Goal: Task Accomplishment & Management: Use online tool/utility

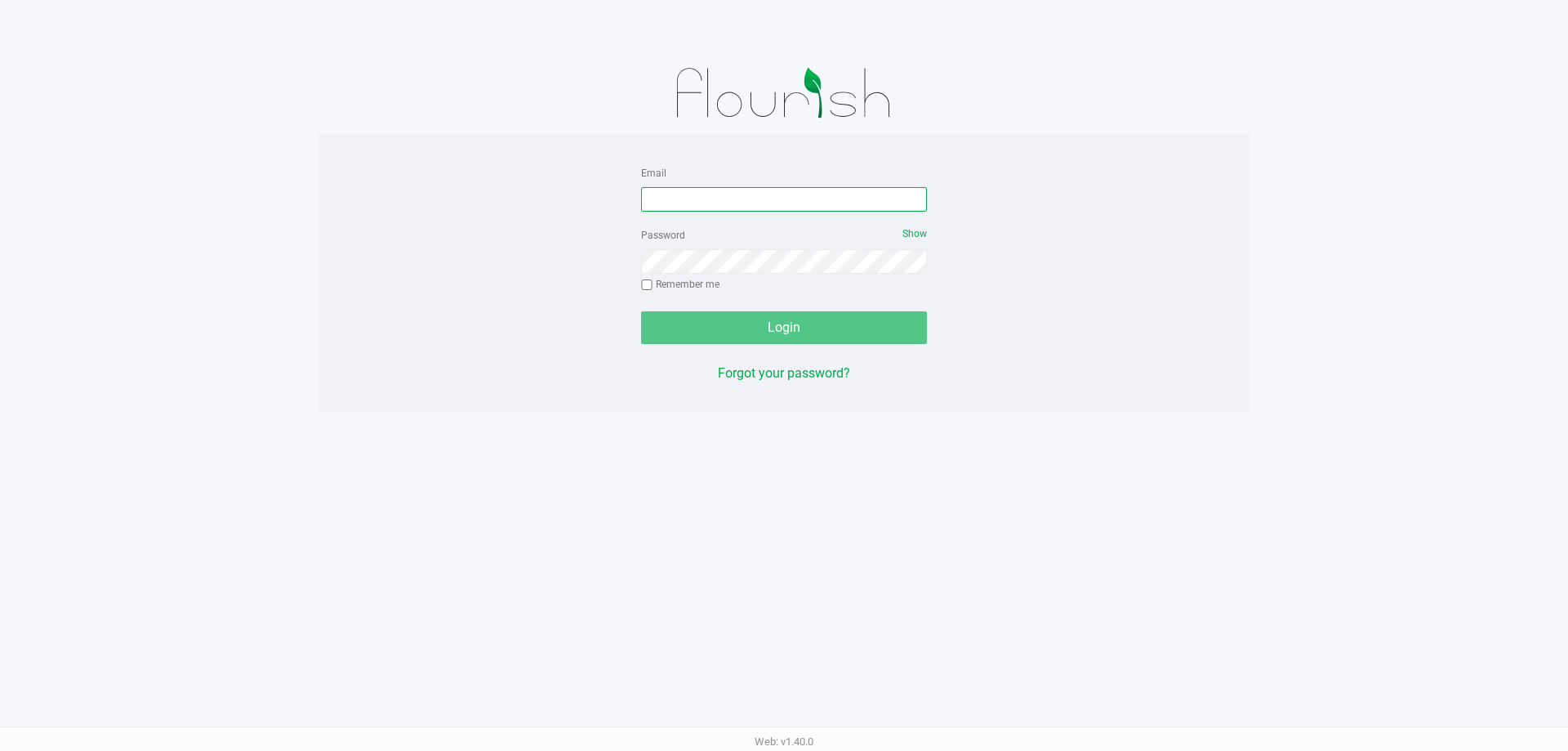
click at [728, 203] on input "Email" at bounding box center [784, 199] width 286 height 25
type input "[EMAIL_ADDRESS][DOMAIN_NAME]"
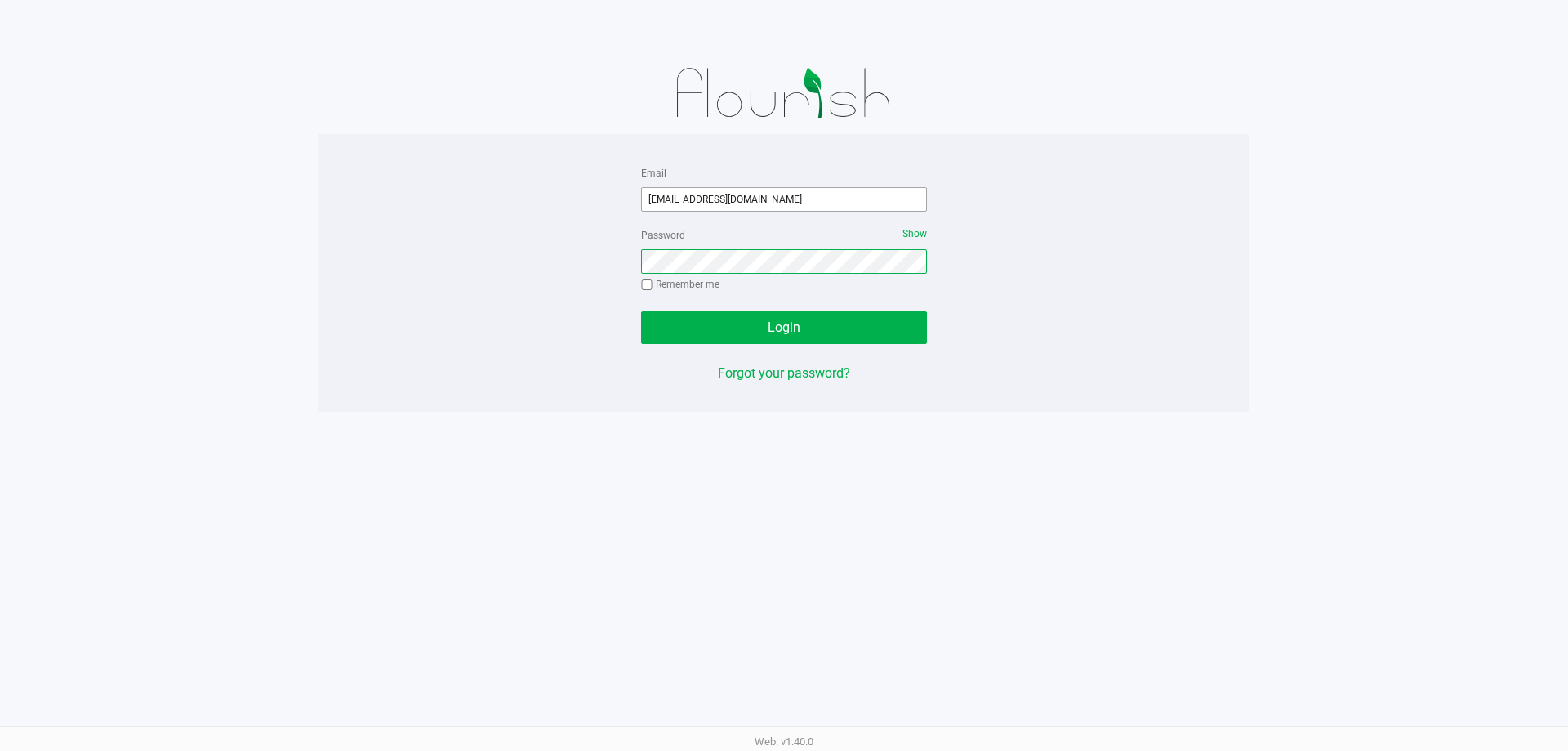
click at [641, 311] on button "Login" at bounding box center [784, 326] width 286 height 32
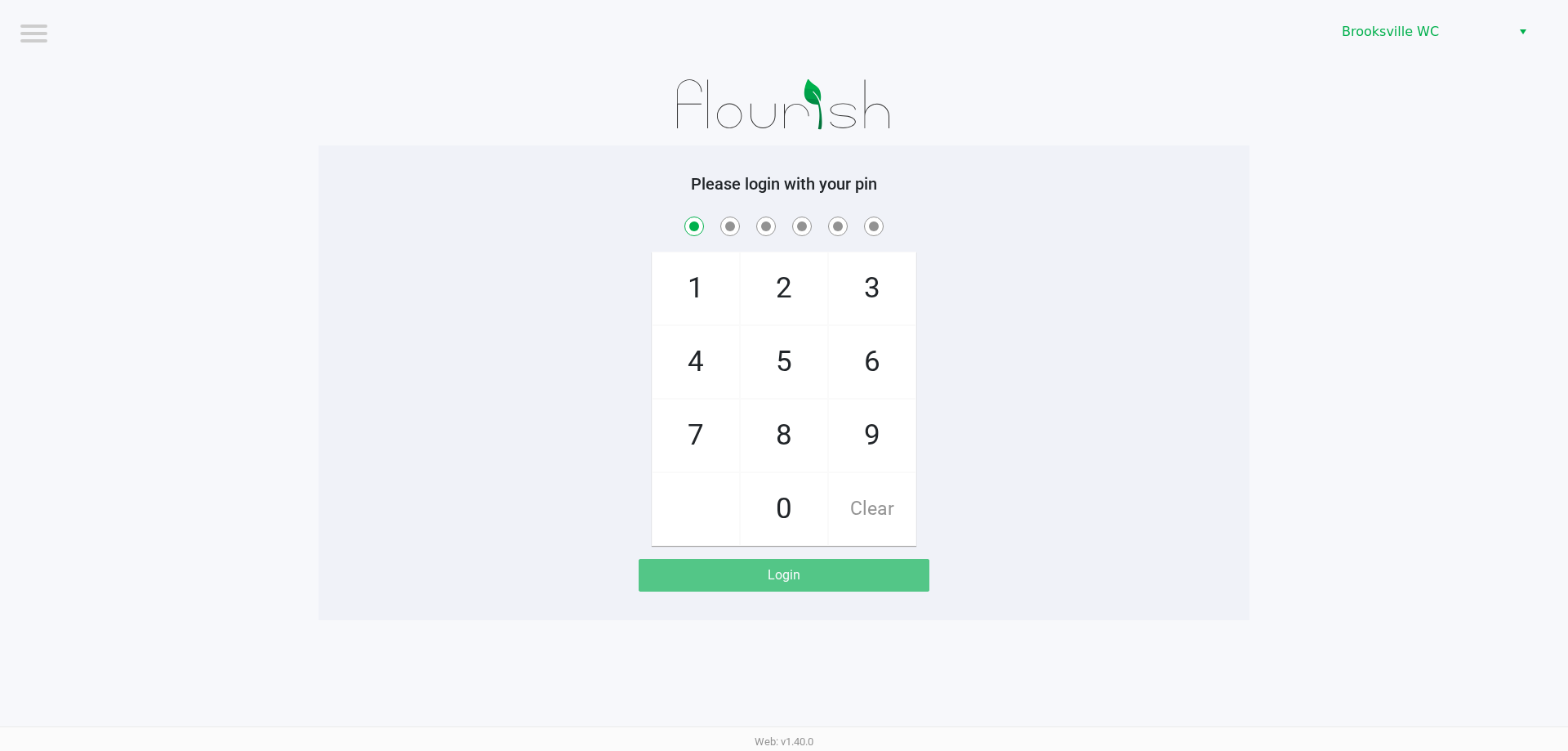
checkbox input "true"
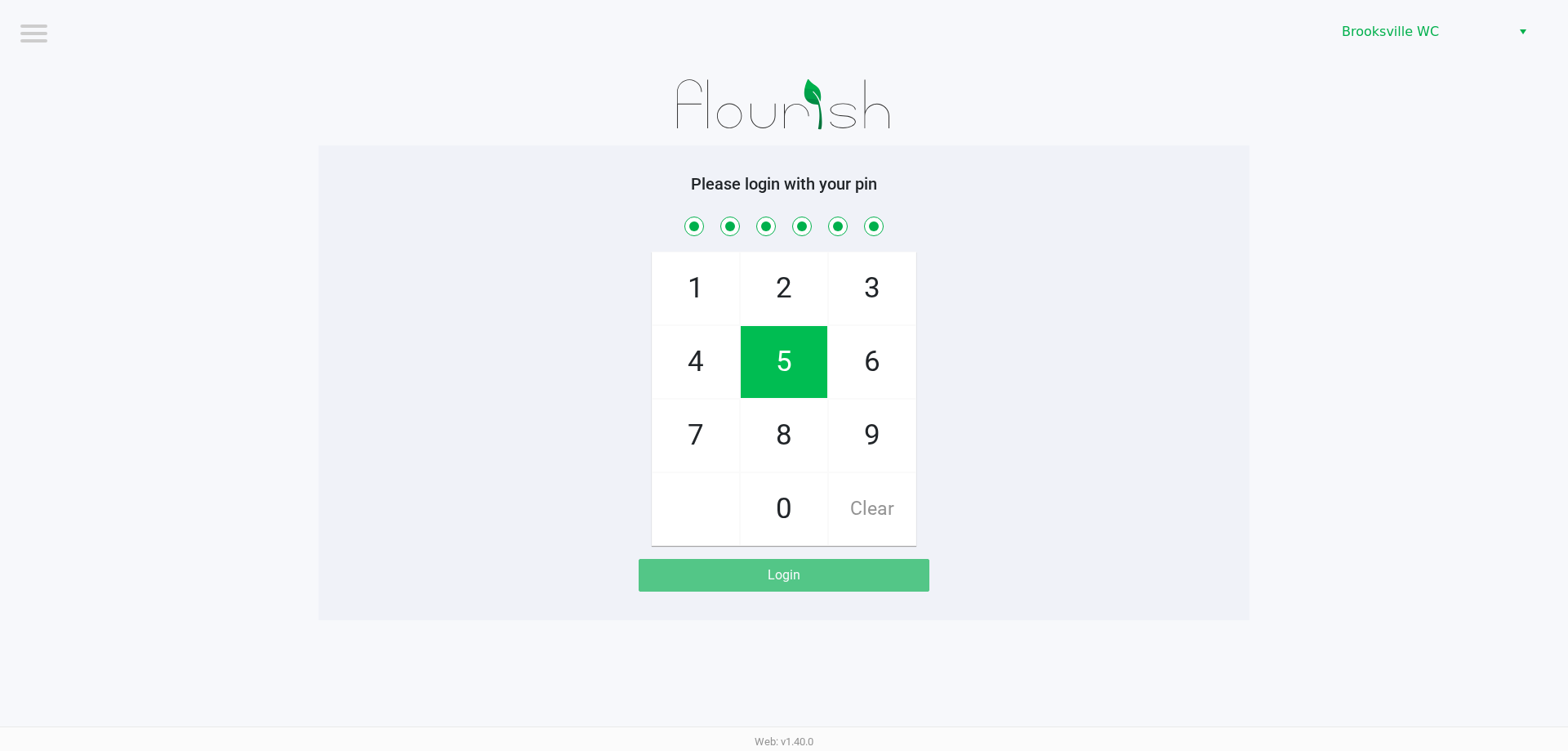
checkbox input "true"
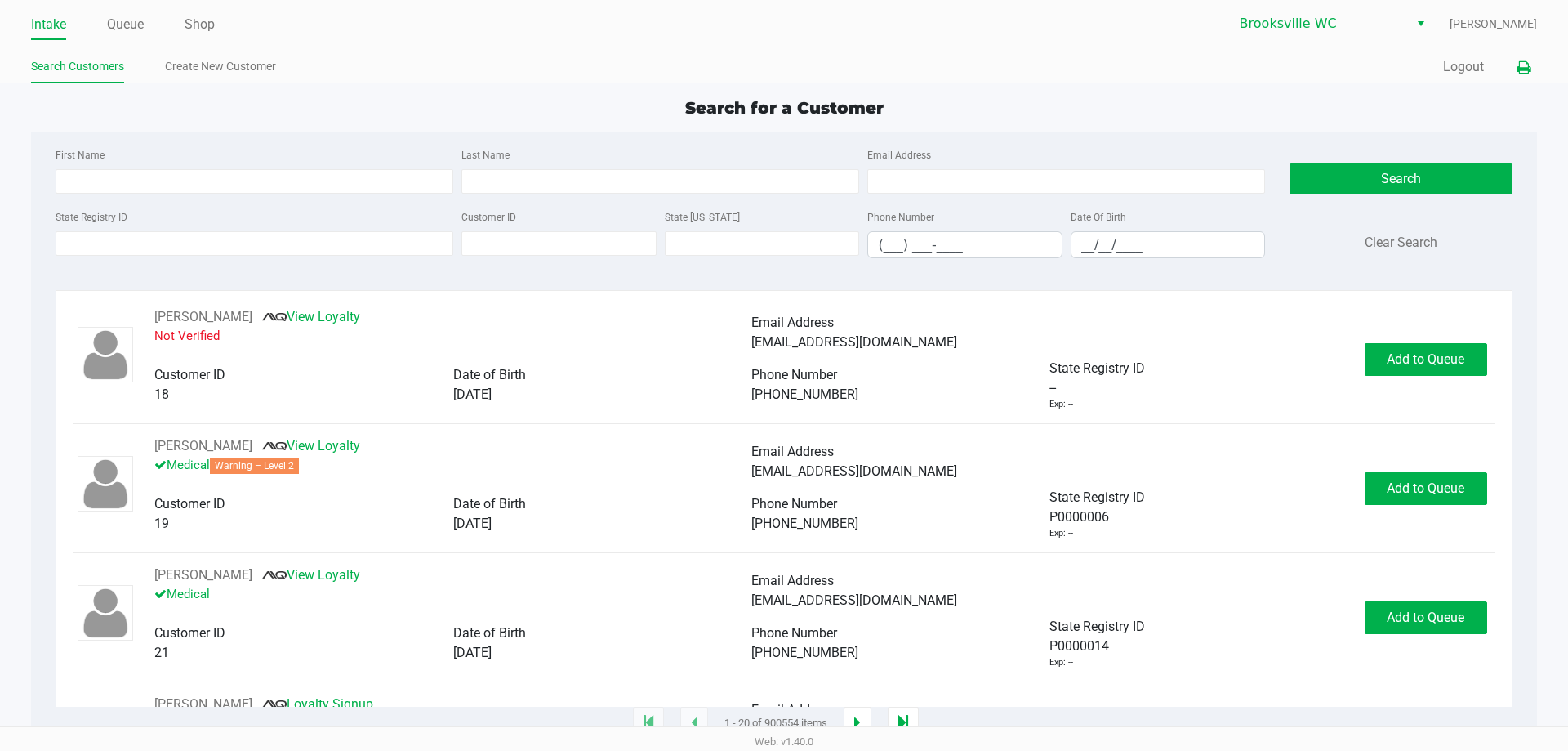
click at [1527, 65] on icon at bounding box center [1523, 68] width 14 height 12
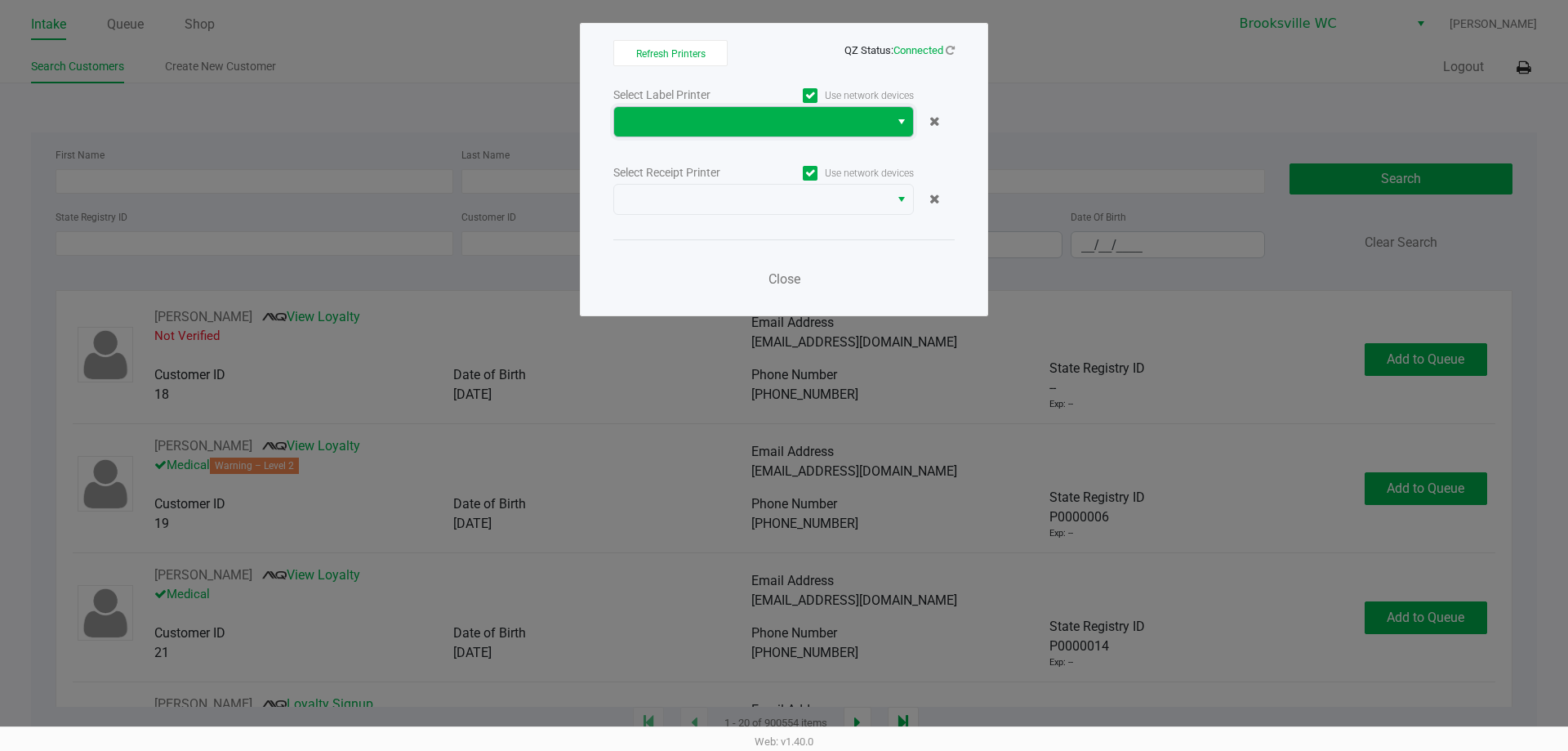
click at [837, 127] on span at bounding box center [752, 122] width 256 height 20
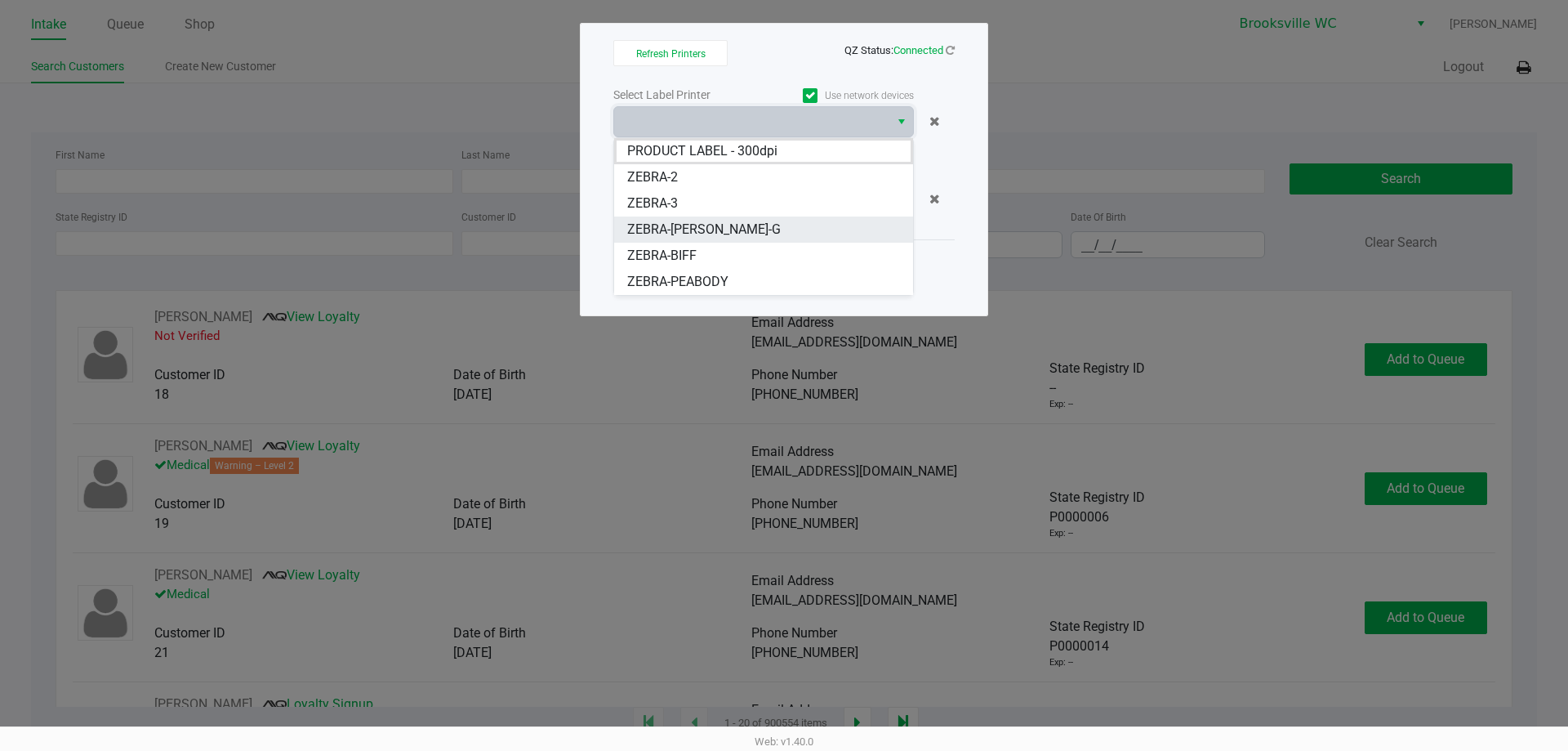
click at [717, 237] on span "ZEBRA-[PERSON_NAME]-G" at bounding box center [704, 229] width 154 height 20
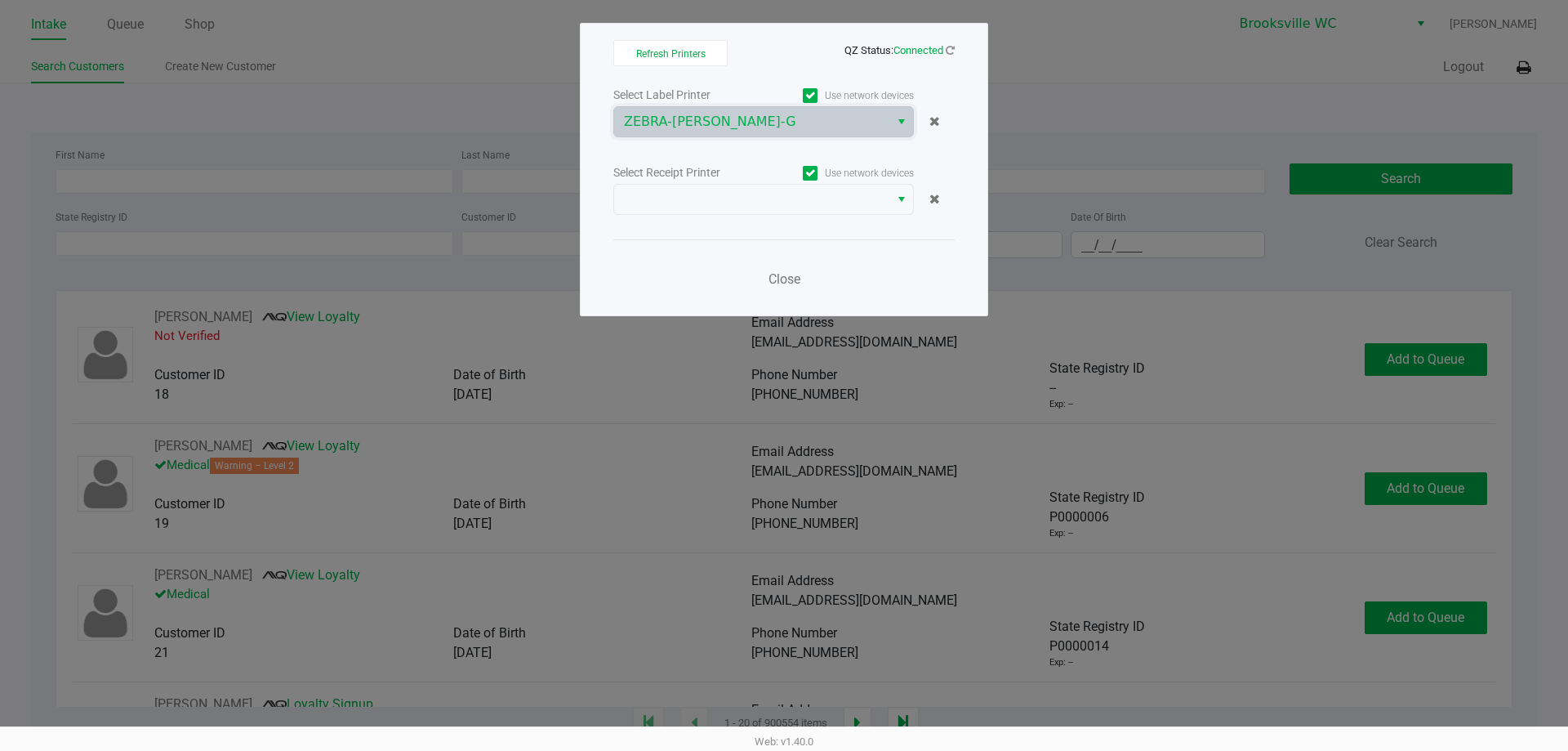
click at [716, 215] on div "Select Label Printer Use network devices ZEBRA-[PERSON_NAME]-G Select Receipt P…" at bounding box center [784, 191] width 341 height 215
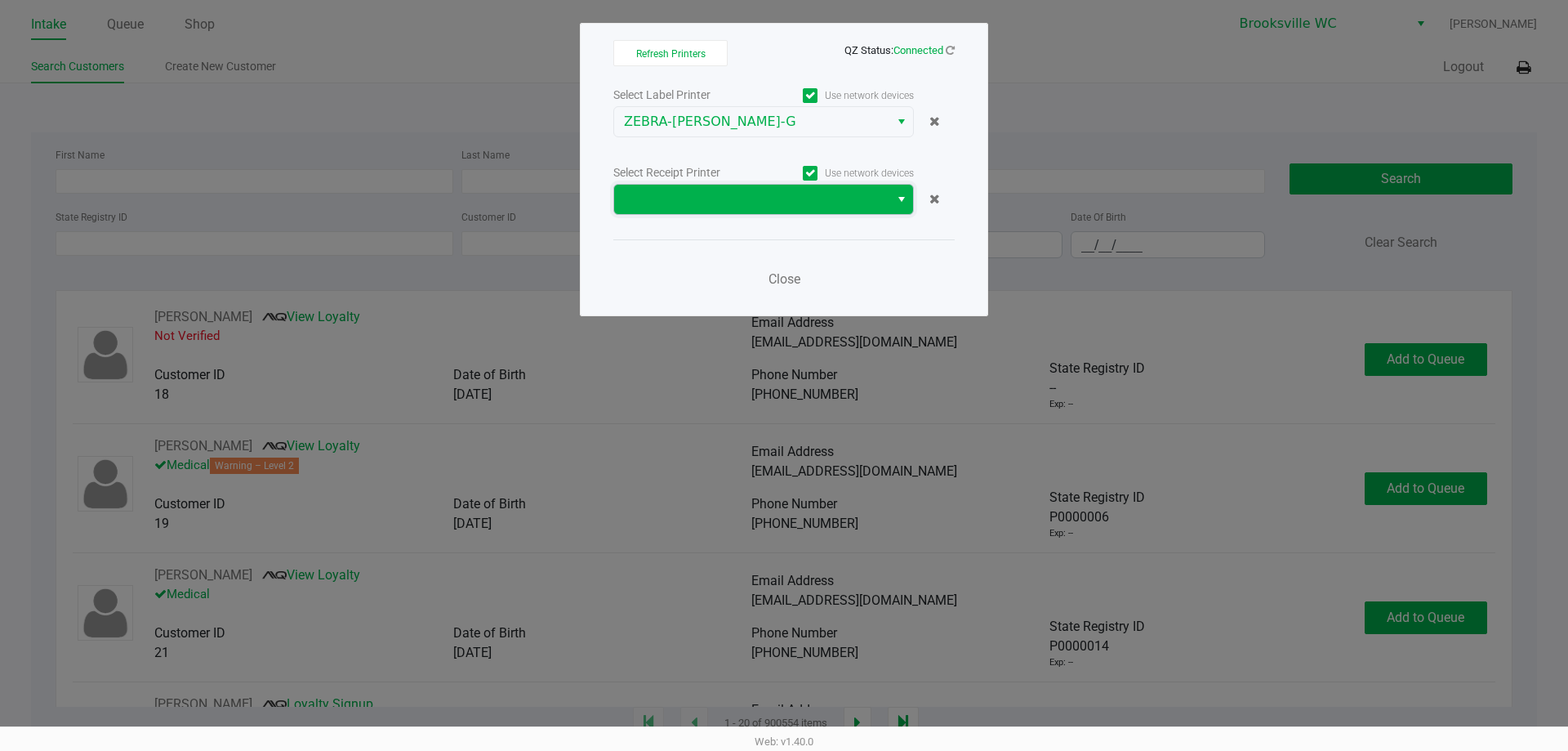
click at [723, 204] on span at bounding box center [752, 199] width 256 height 20
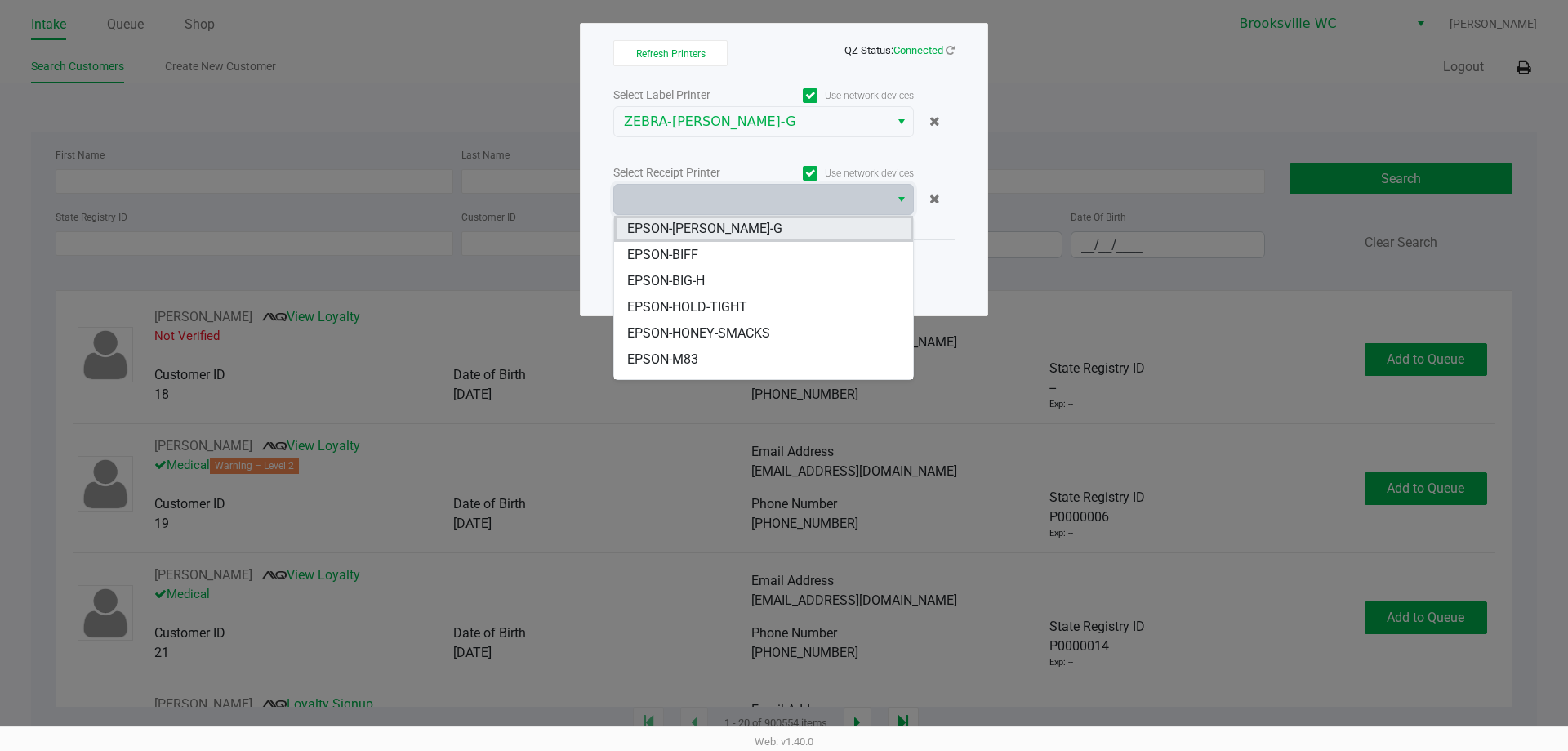
click at [740, 228] on li "EPSON-[PERSON_NAME]-G" at bounding box center [763, 228] width 299 height 26
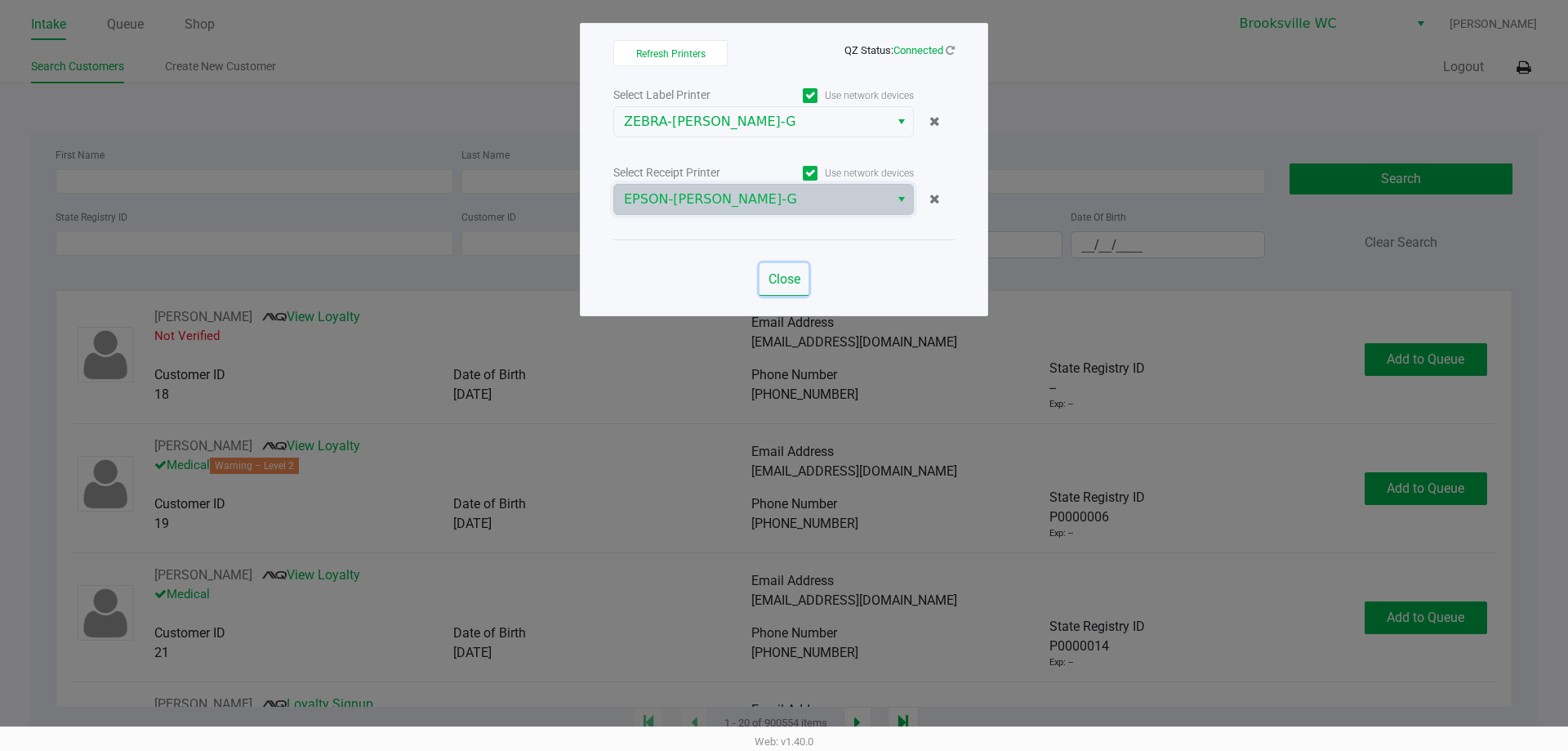
click at [784, 290] on button "Close" at bounding box center [784, 278] width 49 height 32
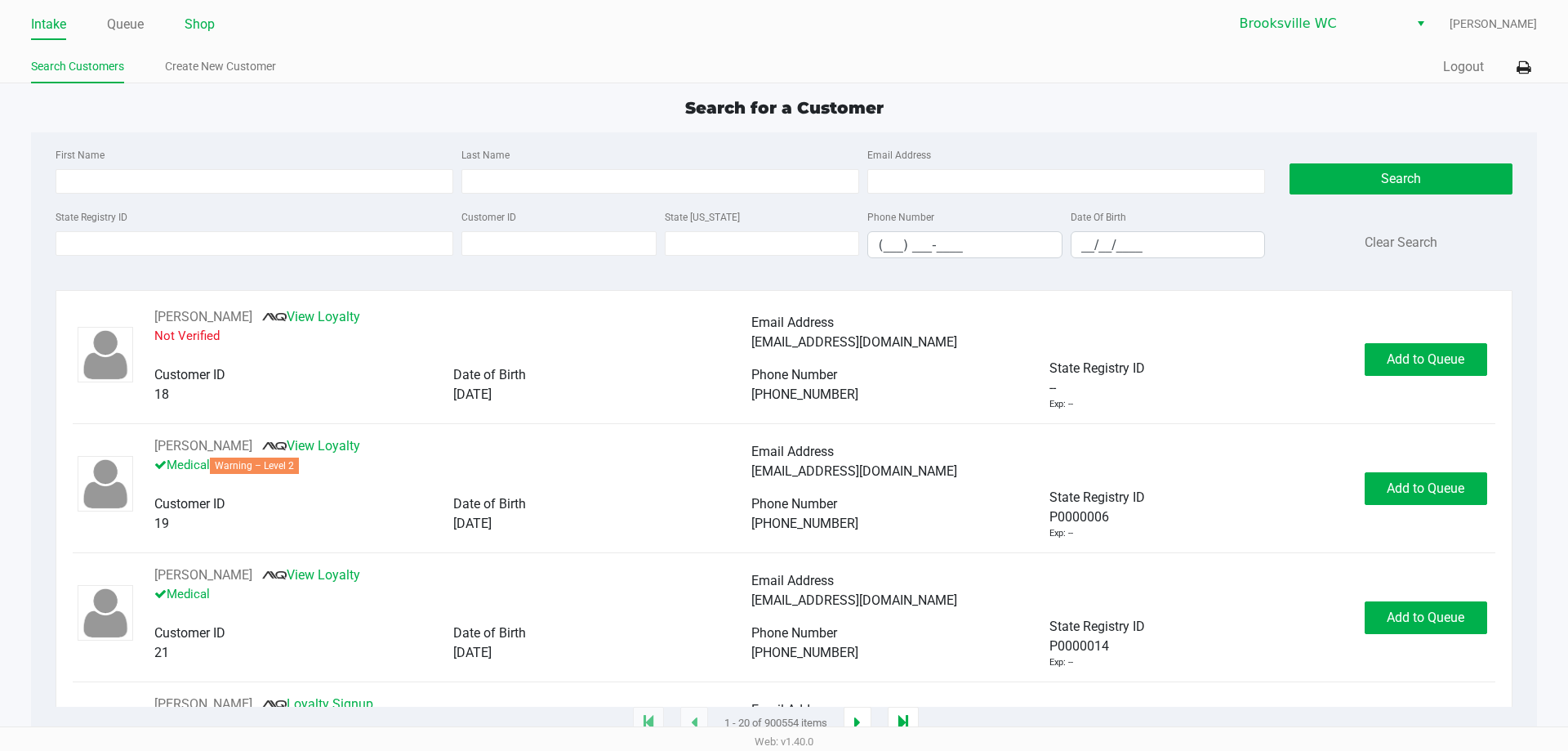
click at [189, 26] on link "Shop" at bounding box center [199, 24] width 30 height 23
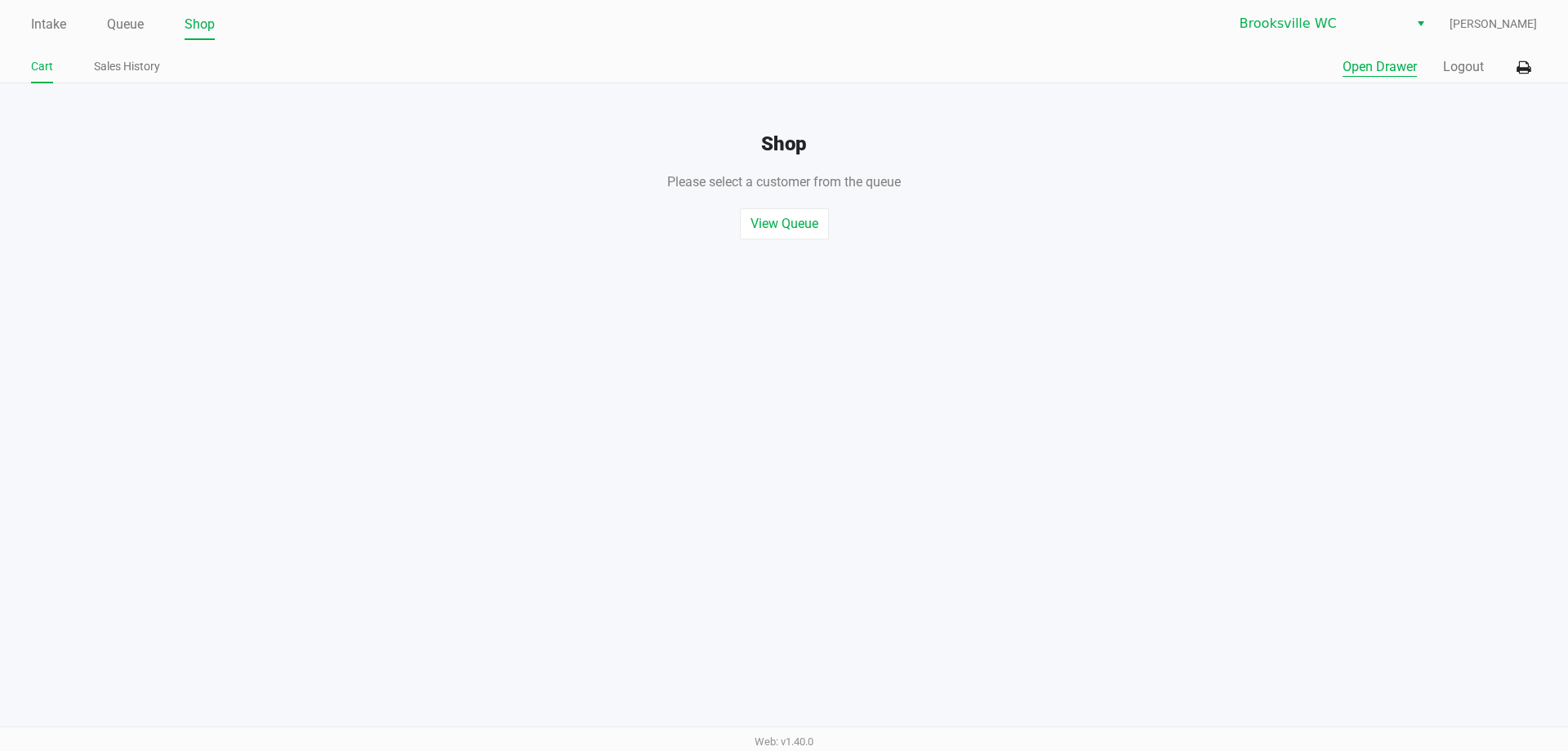
click at [1348, 69] on button "Open Drawer" at bounding box center [1380, 67] width 74 height 20
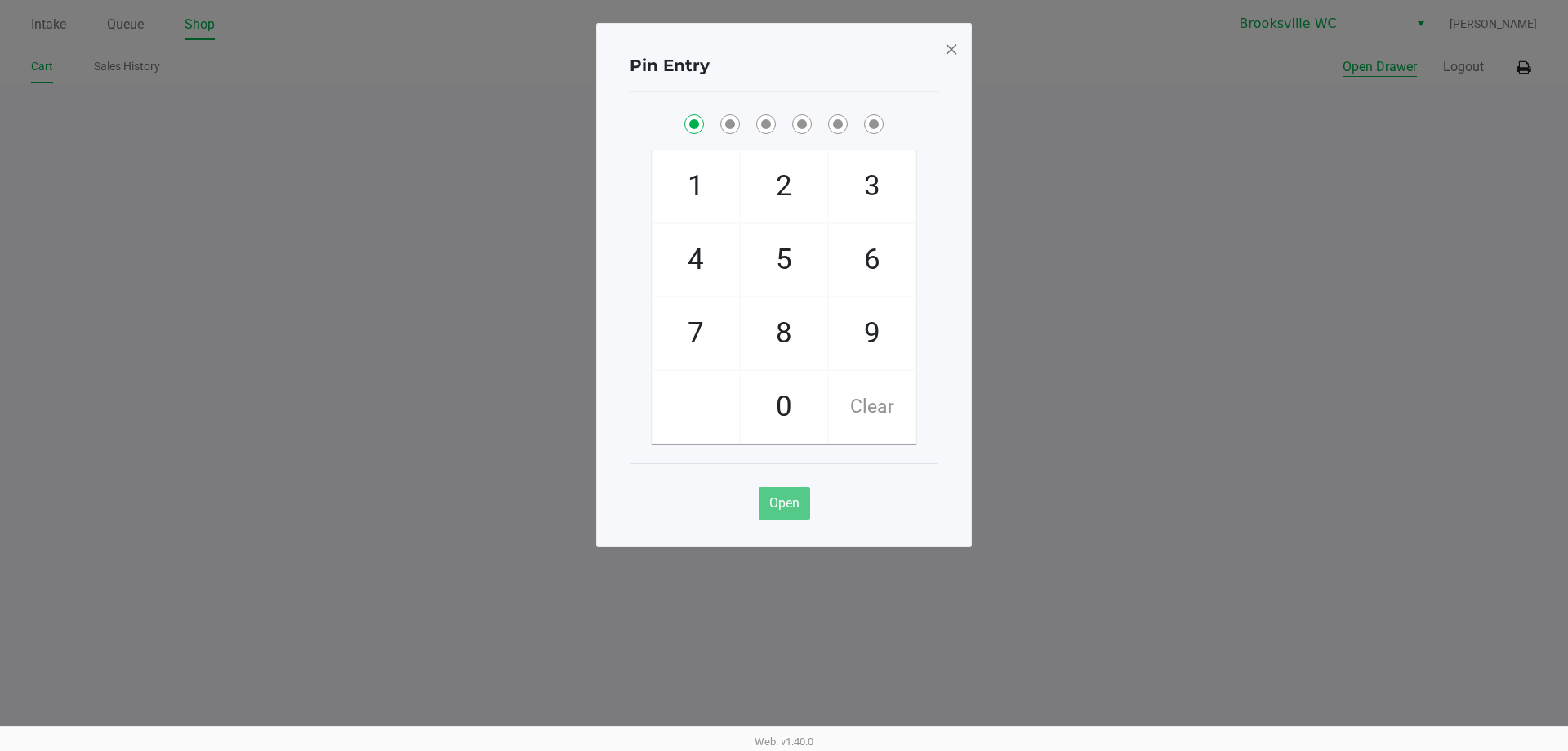
checkbox input "true"
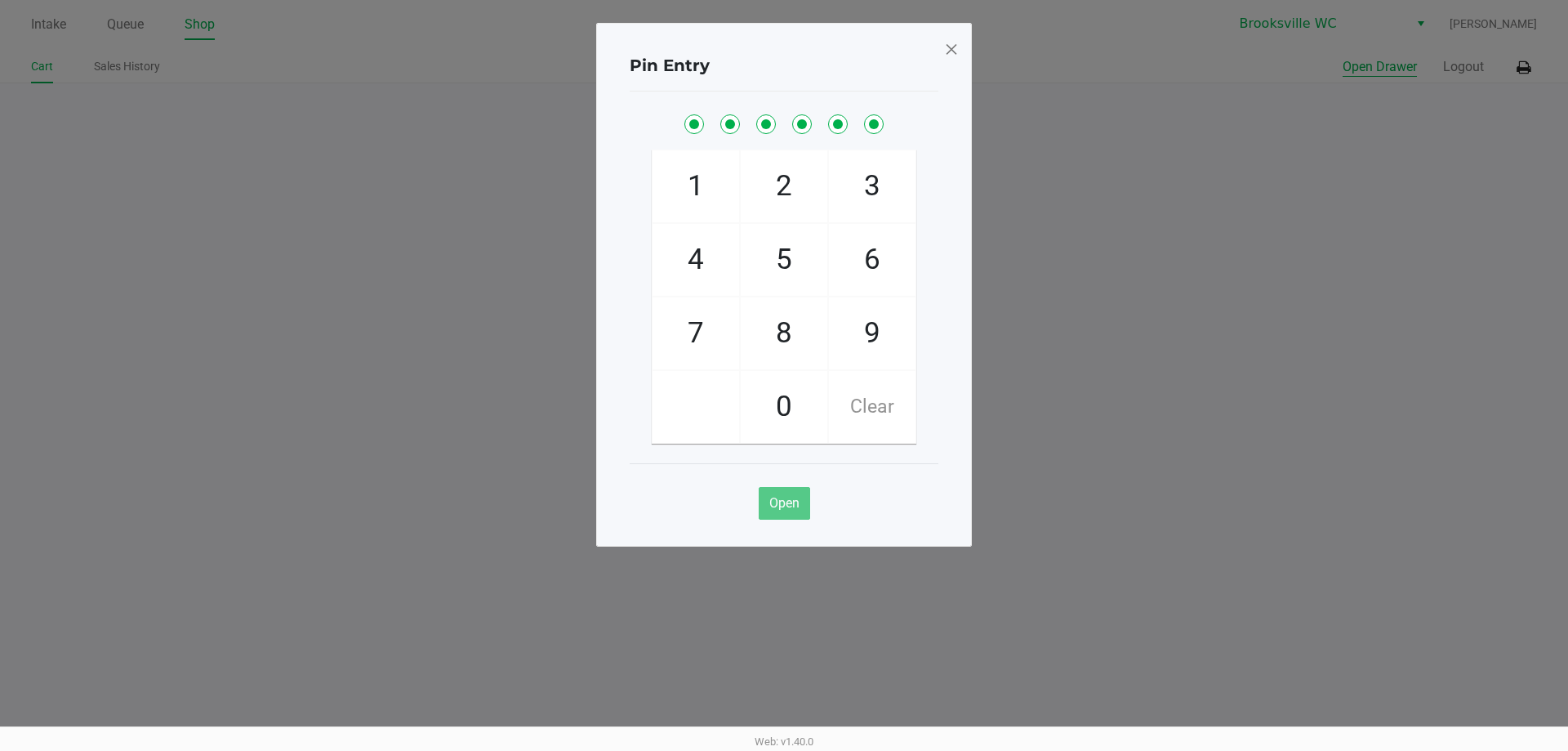
checkbox input "true"
click at [1180, 294] on ngb-modal-window "Pin Entry 1 4 7 2 5 8 0 3 6 9 Clear Open" at bounding box center [784, 376] width 1568 height 751
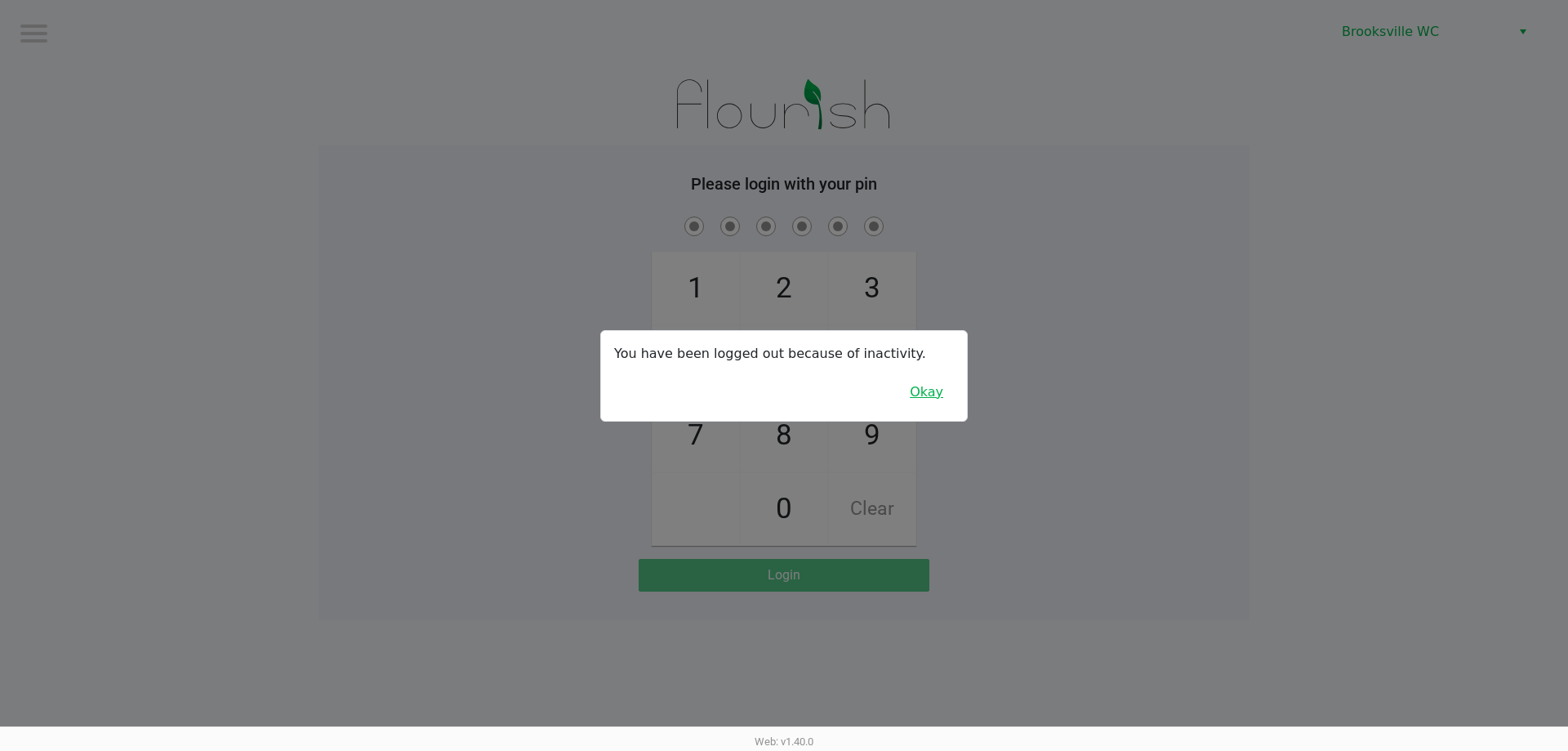
click at [933, 399] on button "Okay" at bounding box center [926, 392] width 55 height 31
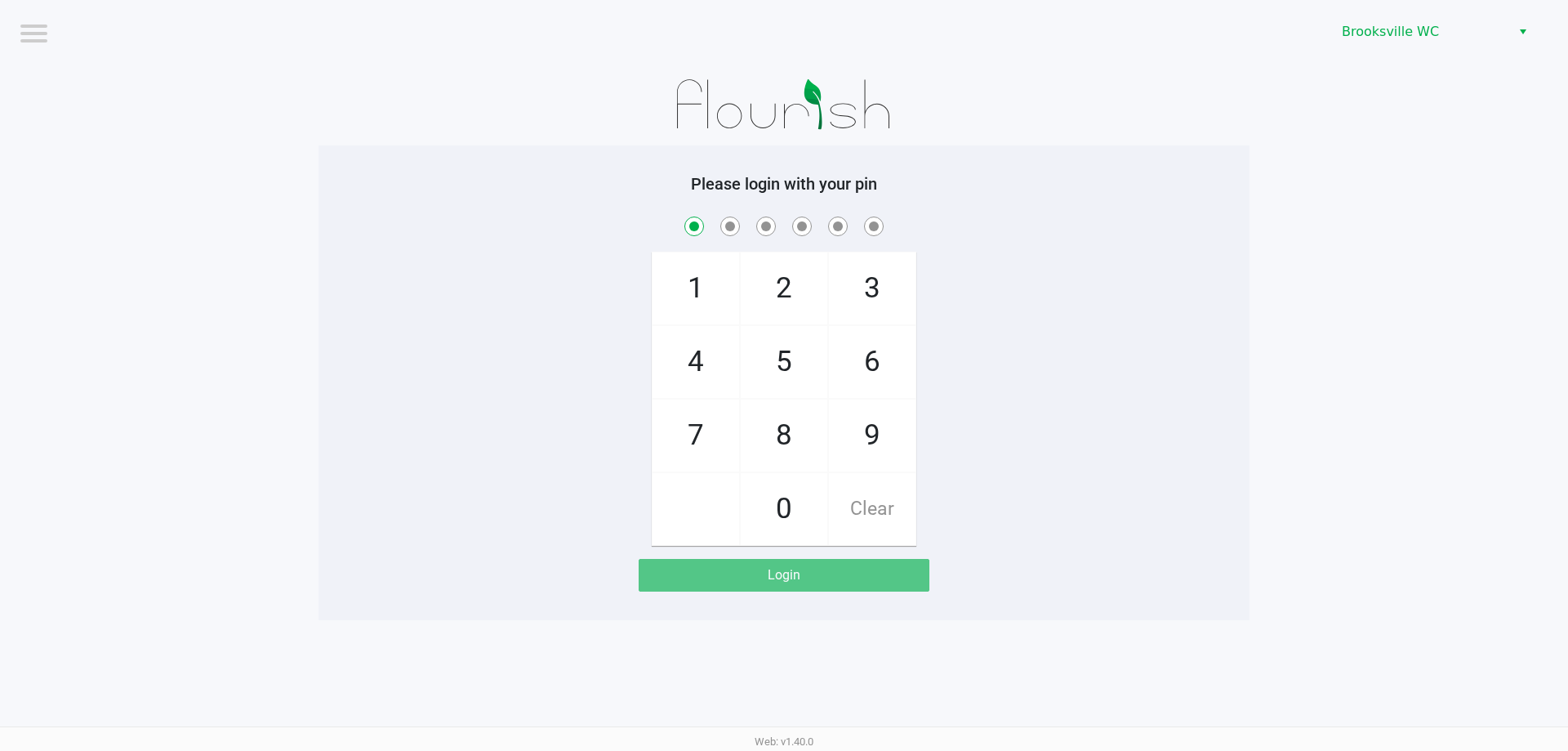
checkbox input "true"
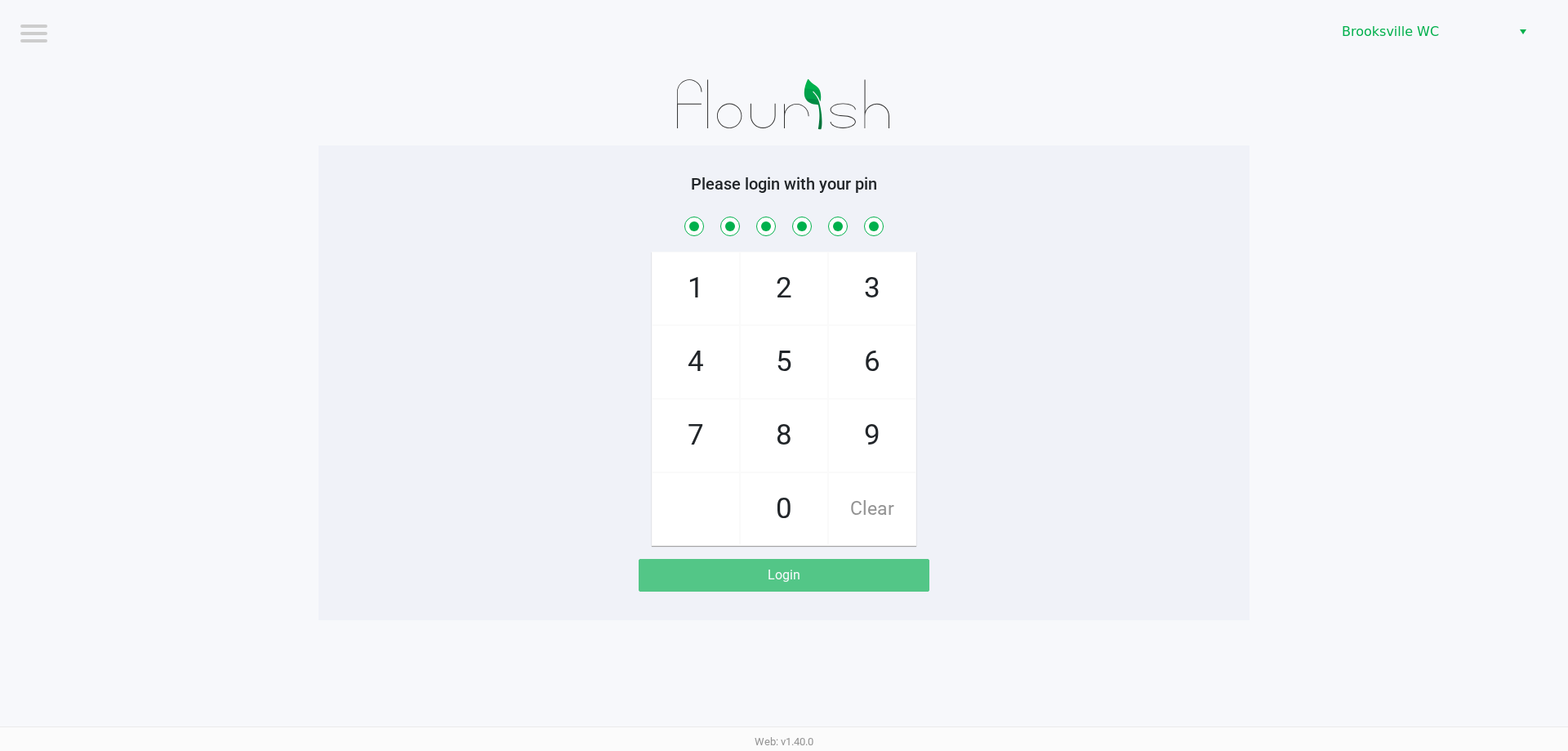
checkbox input "true"
